Goal: Find specific page/section: Find specific page/section

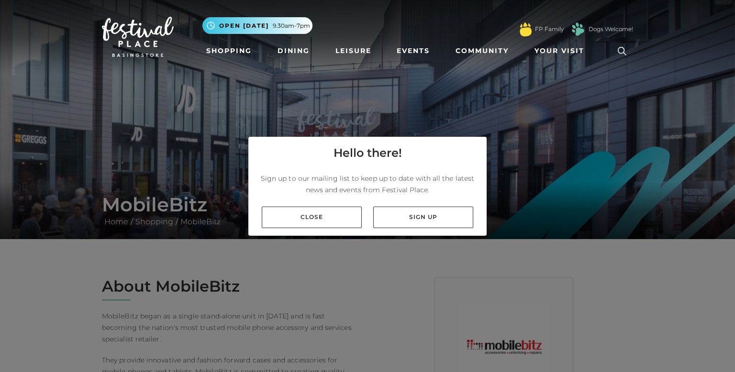
click at [356, 340] on div "Hello there! Sign up to our mailing list to keep up to date with all the latest…" at bounding box center [367, 186] width 735 height 372
click at [323, 219] on link "Close" at bounding box center [312, 218] width 100 height 22
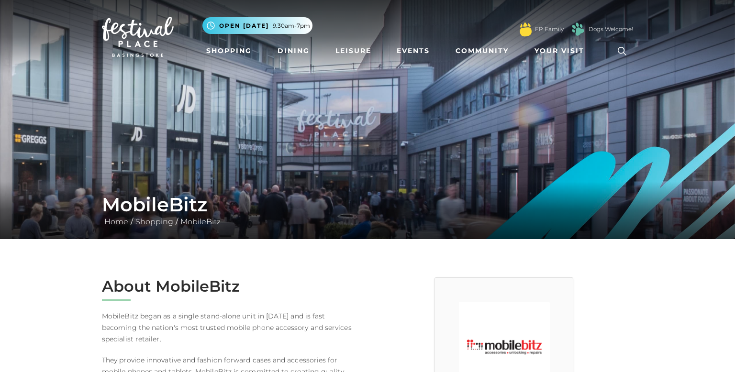
click at [629, 60] on link at bounding box center [622, 51] width 22 height 22
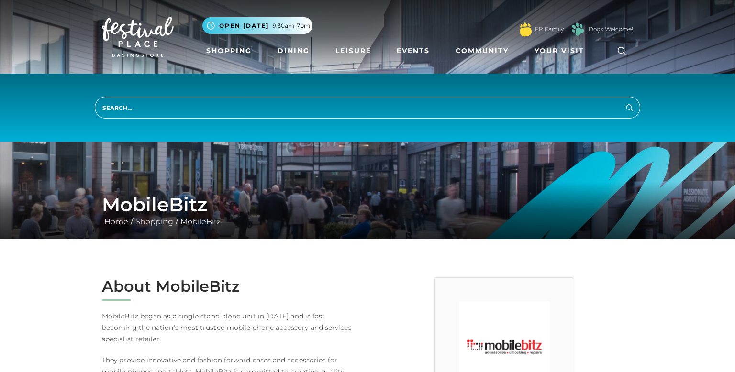
click at [561, 106] on input "search" at bounding box center [368, 108] width 546 height 22
type input "primark"
click at [624, 101] on button "Search" at bounding box center [629, 107] width 11 height 12
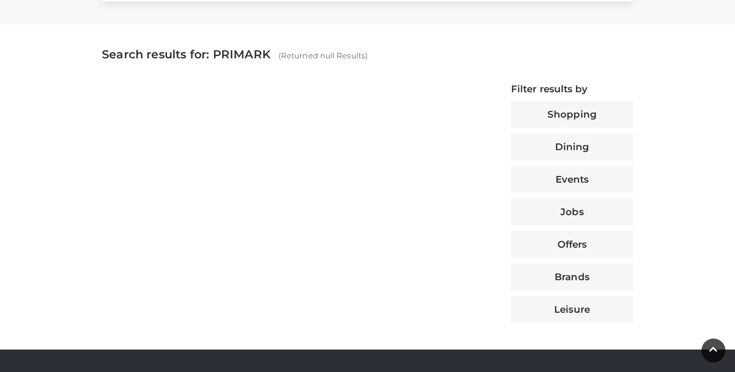
scroll to position [306, 0]
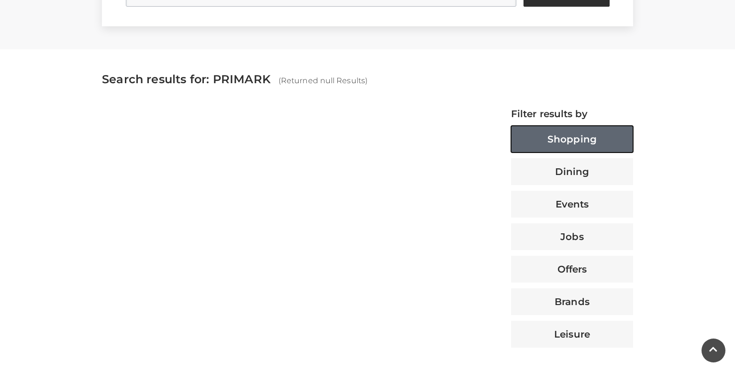
click at [628, 136] on button "Shopping" at bounding box center [572, 139] width 122 height 27
click at [615, 140] on button "Shopping" at bounding box center [572, 139] width 122 height 27
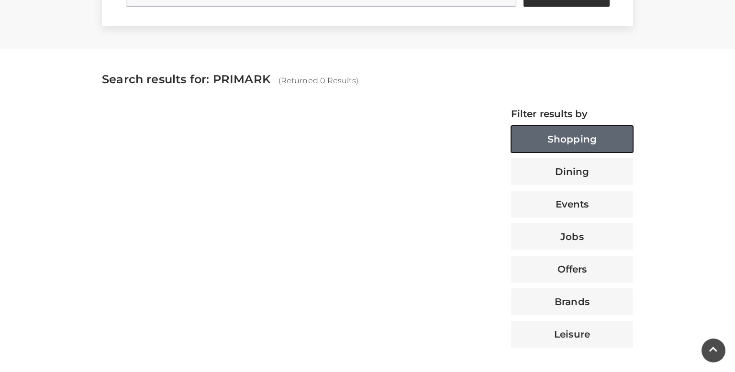
type button "67297"
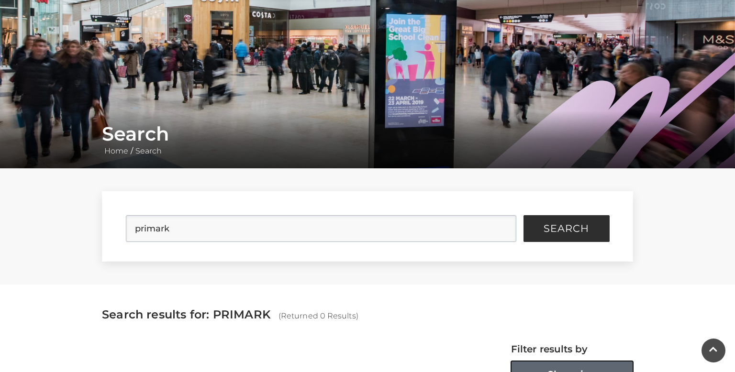
scroll to position [57, 0]
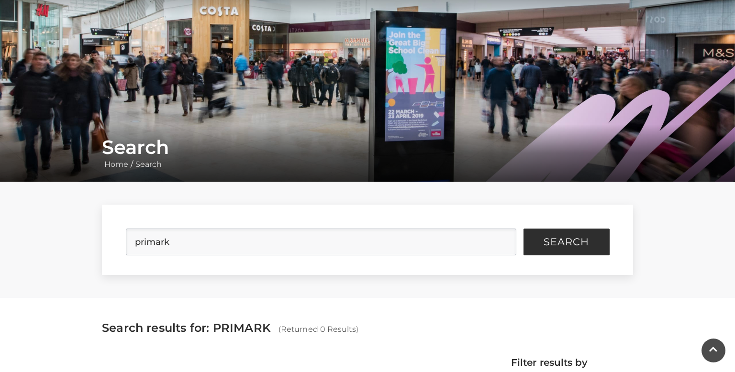
scroll to position [306, 0]
